Goal: Task Accomplishment & Management: Manage account settings

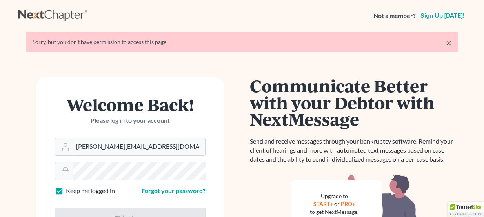
scroll to position [35, 0]
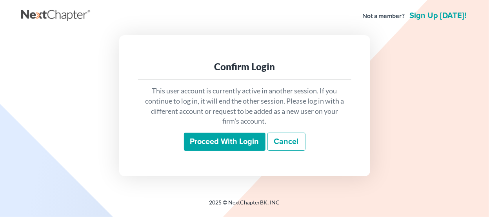
click at [219, 136] on input "Proceed with login" at bounding box center [225, 142] width 82 height 18
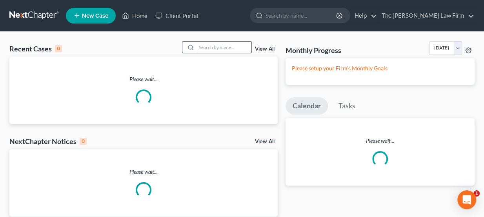
click at [209, 48] on input "search" at bounding box center [224, 47] width 55 height 11
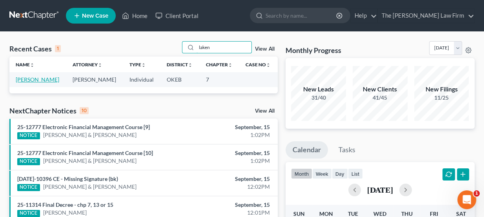
type input "laken"
click at [39, 80] on link "Tinkler, Laken" at bounding box center [38, 79] width 44 height 7
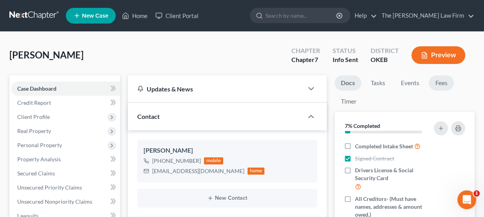
click at [440, 82] on link "Fees" at bounding box center [441, 82] width 25 height 15
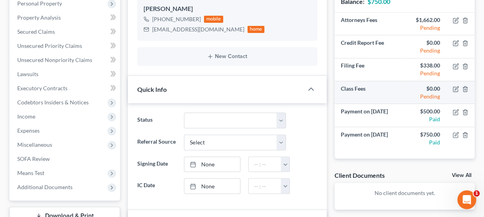
scroll to position [142, 0]
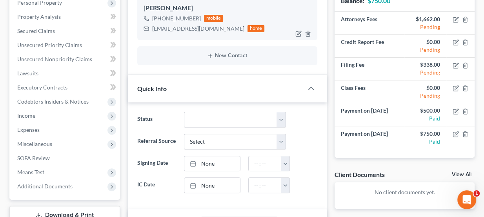
click at [177, 27] on div "[EMAIL_ADDRESS][DOMAIN_NAME]" at bounding box center [198, 29] width 92 height 8
copy div "[EMAIL_ADDRESS][DOMAIN_NAME]"
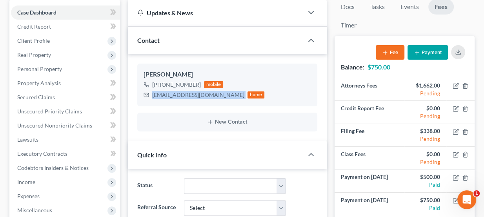
scroll to position [0, 0]
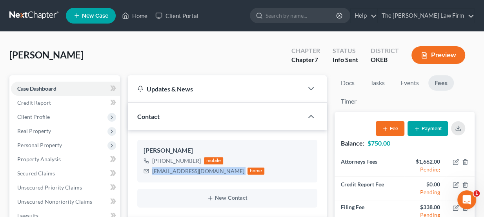
click at [434, 127] on button "Payment" at bounding box center [428, 128] width 40 height 15
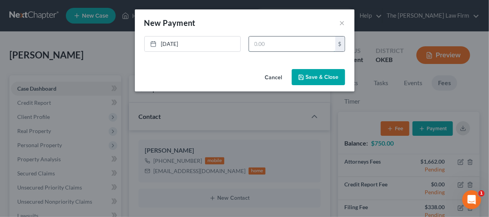
click at [269, 47] on input "text" at bounding box center [292, 43] width 86 height 15
type input "750"
click at [335, 80] on button "Save & Close" at bounding box center [318, 77] width 53 height 16
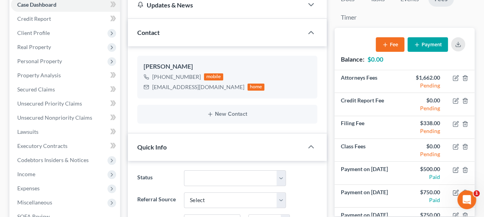
scroll to position [85, 0]
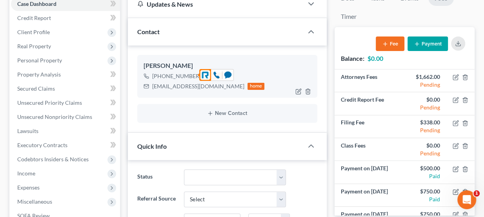
click at [188, 75] on div "[PHONE_NUMBER]" at bounding box center [176, 76] width 49 height 8
click at [184, 82] on div "[EMAIL_ADDRESS][DOMAIN_NAME]" at bounding box center [198, 86] width 92 height 8
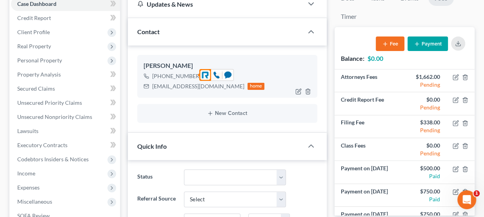
click at [176, 73] on div "[PHONE_NUMBER]" at bounding box center [176, 76] width 49 height 8
click at [166, 66] on div "Laken Tinkler" at bounding box center [228, 65] width 168 height 9
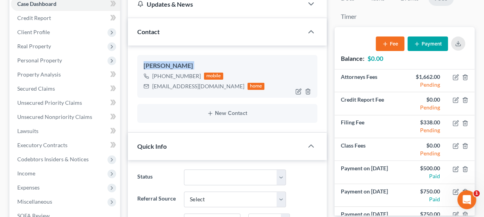
click at [166, 66] on div "Laken Tinkler" at bounding box center [228, 65] width 168 height 9
click at [174, 79] on div "+1 (405) 584-2067 mobile" at bounding box center [204, 76] width 121 height 10
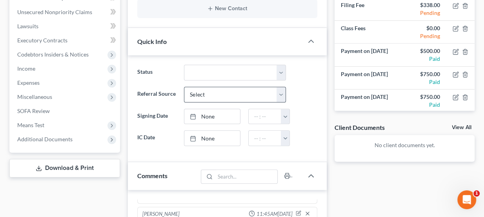
scroll to position [191, 0]
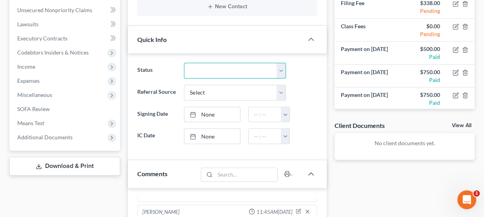
click at [235, 67] on select "Discharged Dismissed Filed Info Sent In Progress Lead Lost Lead Ready to File R…" at bounding box center [235, 71] width 102 height 16
select select "4"
click at [184, 63] on select "Discharged Dismissed Filed Info Sent In Progress Lead Lost Lead Ready to File R…" at bounding box center [235, 71] width 102 height 16
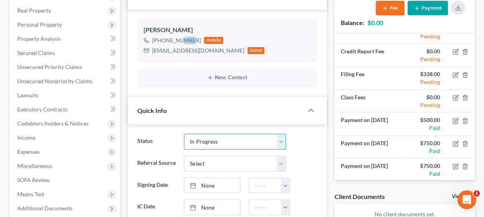
scroll to position [0, 0]
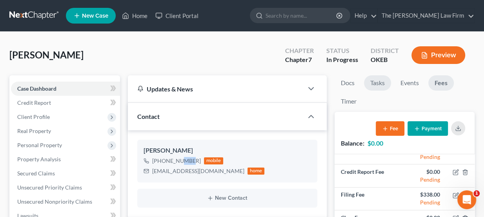
drag, startPoint x: 378, startPoint y: 85, endPoint x: 355, endPoint y: 90, distance: 22.9
click at [378, 85] on link "Tasks" at bounding box center [377, 82] width 27 height 15
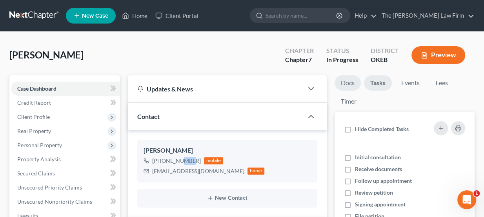
click at [345, 84] on link "Docs" at bounding box center [348, 82] width 26 height 15
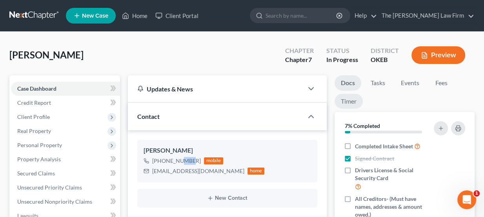
click at [344, 103] on link "Timer" at bounding box center [349, 101] width 28 height 15
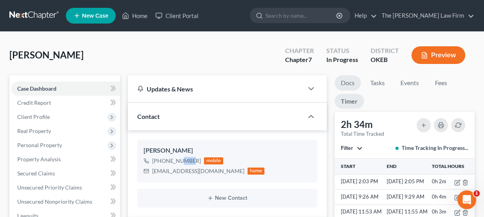
click at [346, 86] on link "Docs" at bounding box center [348, 82] width 26 height 15
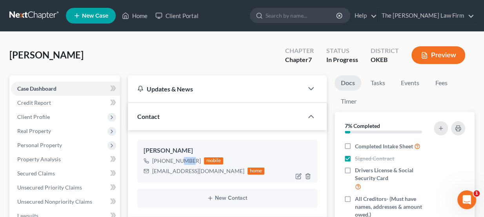
click at [215, 140] on div "Laken Tinkler +1 (405) 584-2067 mobile tinkler2010@gmail.com home" at bounding box center [227, 161] width 180 height 42
click at [432, 83] on link "Fees" at bounding box center [441, 82] width 25 height 15
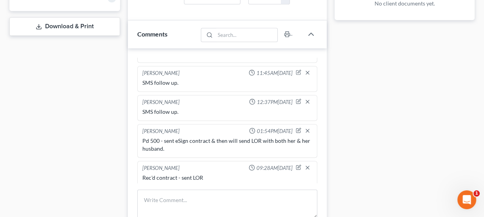
scroll to position [109, 0]
drag, startPoint x: 188, startPoint y: 135, endPoint x: 213, endPoint y: 135, distance: 24.3
click at [213, 136] on div "Pd 500 - sent eSign contract & then will send LOR with both her & her husband." at bounding box center [227, 144] width 170 height 16
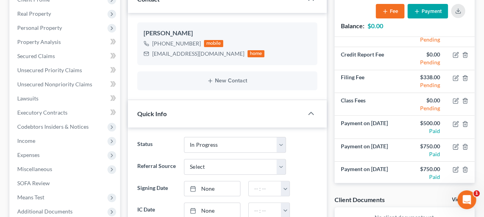
scroll to position [0, 0]
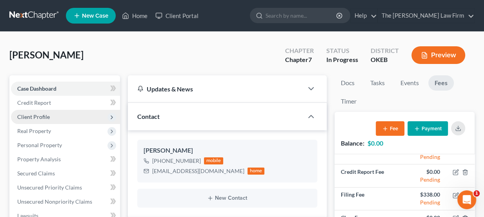
click at [53, 113] on span "Client Profile" at bounding box center [65, 117] width 109 height 14
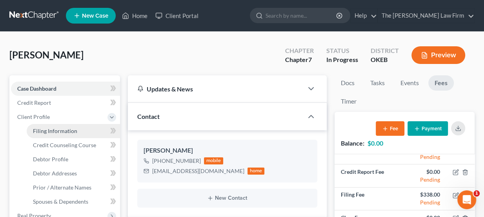
click at [60, 133] on span "Filing Information" at bounding box center [55, 130] width 44 height 7
select select "1"
select select "0"
select select "37"
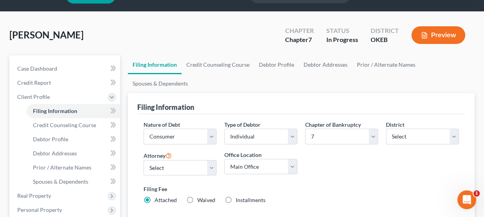
scroll to position [35, 0]
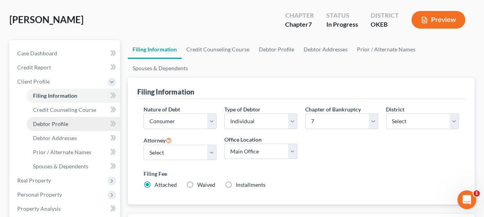
click at [81, 120] on link "Debtor Profile" at bounding box center [73, 124] width 93 height 14
select select "0"
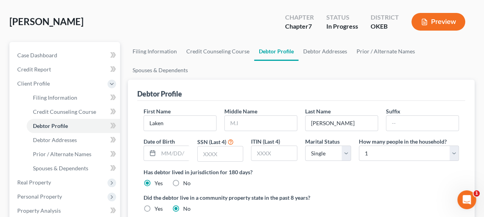
scroll to position [35, 0]
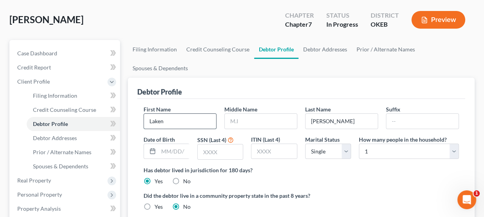
click at [190, 118] on input "Laken" at bounding box center [180, 121] width 72 height 15
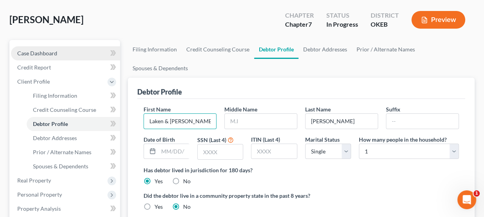
type input "Laken & James"
click at [22, 52] on span "Case Dashboard" at bounding box center [37, 53] width 40 height 7
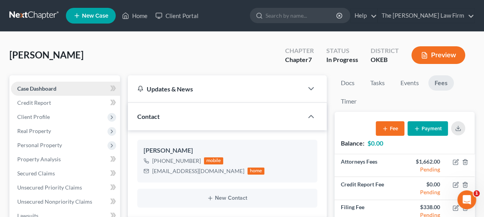
scroll to position [109, 0]
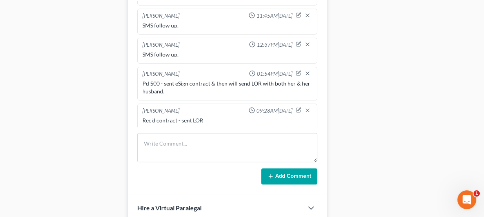
scroll to position [392, 0]
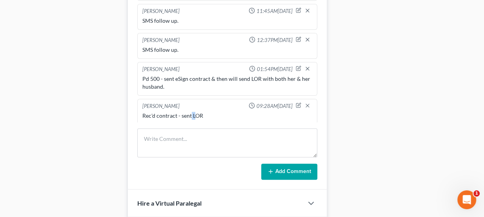
drag, startPoint x: 190, startPoint y: 107, endPoint x: 202, endPoint y: 108, distance: 12.2
click at [200, 112] on div "Rec'd contract - sent LOR" at bounding box center [227, 116] width 170 height 8
click at [202, 112] on div "Rec'd contract - sent LOR" at bounding box center [227, 116] width 170 height 8
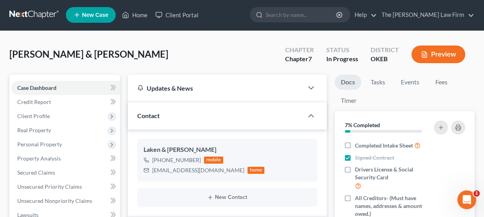
scroll to position [0, 0]
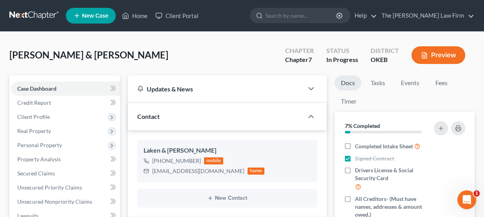
click at [34, 1] on nav "Home New Case Client Portal The [PERSON_NAME] Law Firm [PERSON_NAME][EMAIL_ADDR…" at bounding box center [242, 15] width 484 height 31
click at [39, 13] on link at bounding box center [34, 16] width 50 height 14
